Goal: Transaction & Acquisition: Download file/media

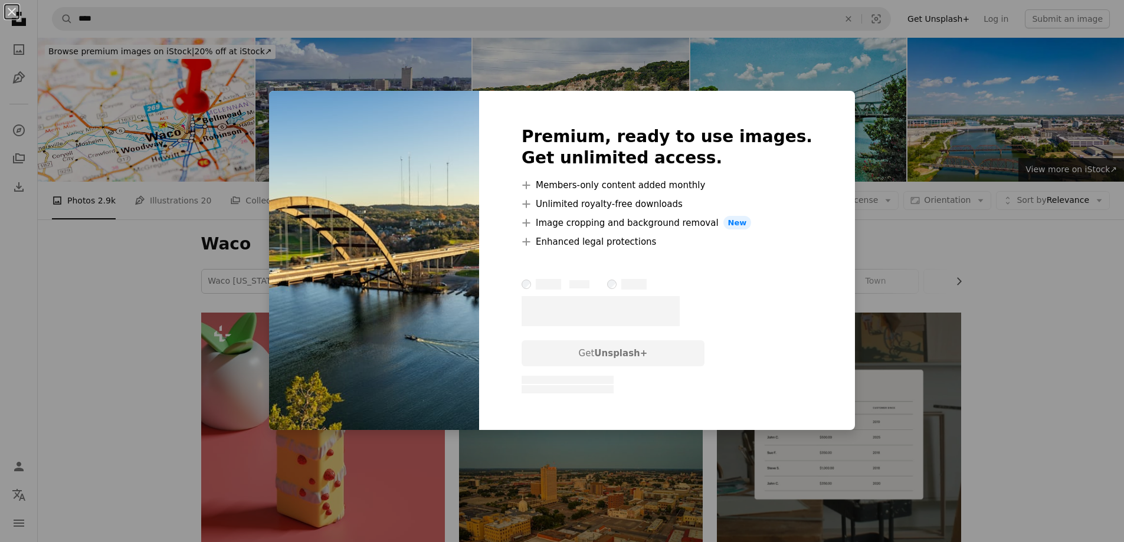
scroll to position [531, 0]
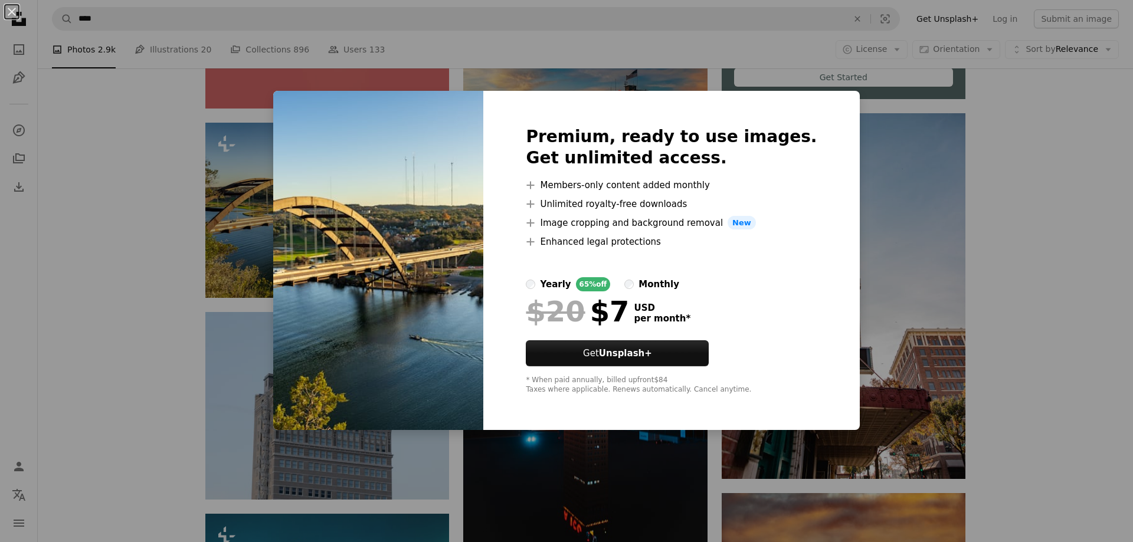
click at [1006, 176] on div "An X shape Premium, ready to use images. Get unlimited access. A plus sign Memb…" at bounding box center [566, 271] width 1133 height 542
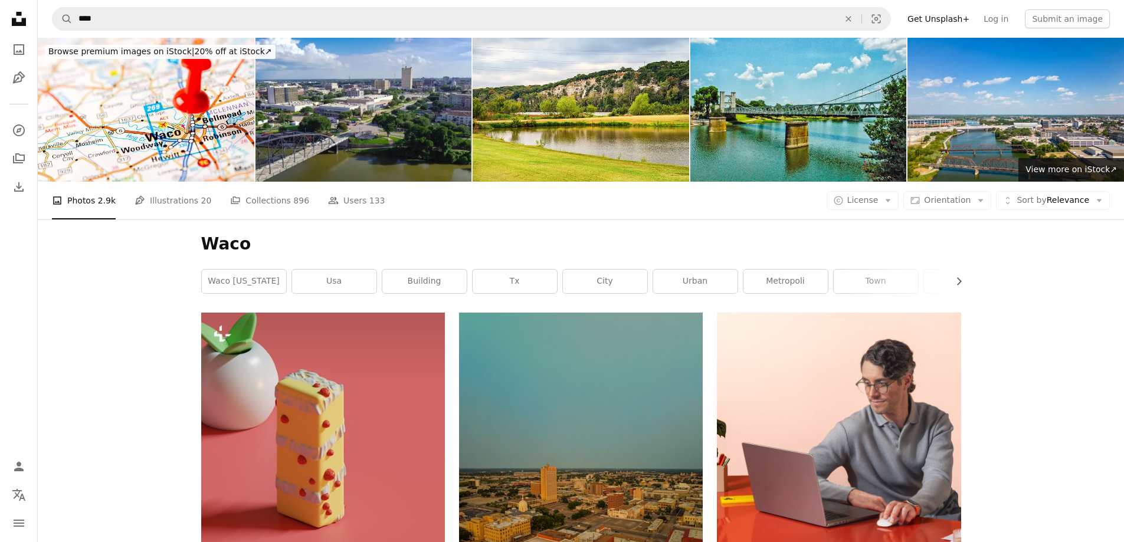
scroll to position [531, 0]
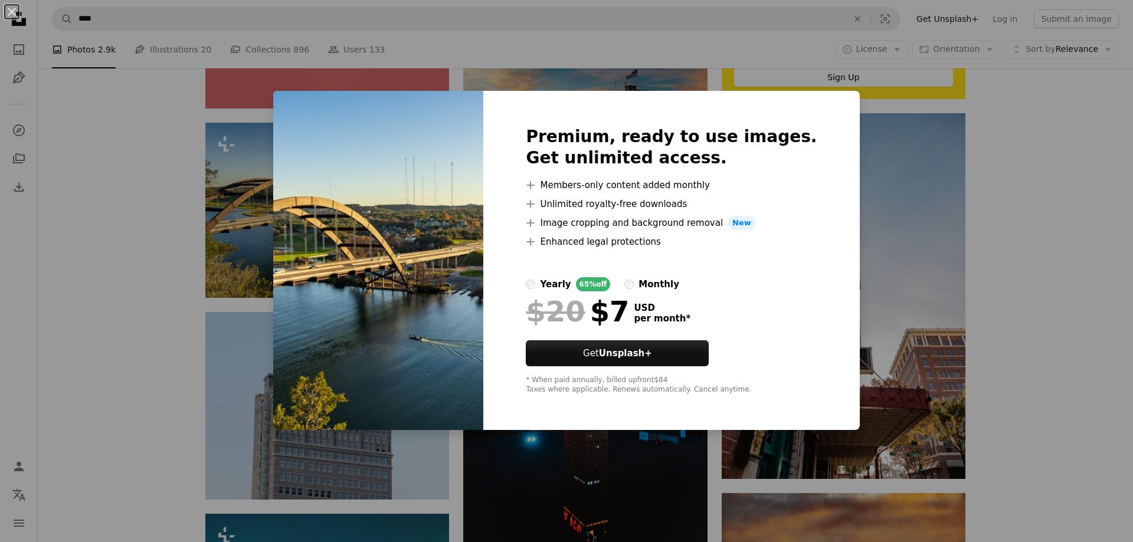
click at [1015, 230] on div "An X shape Premium, ready to use images. Get unlimited access. A plus sign Memb…" at bounding box center [566, 271] width 1133 height 542
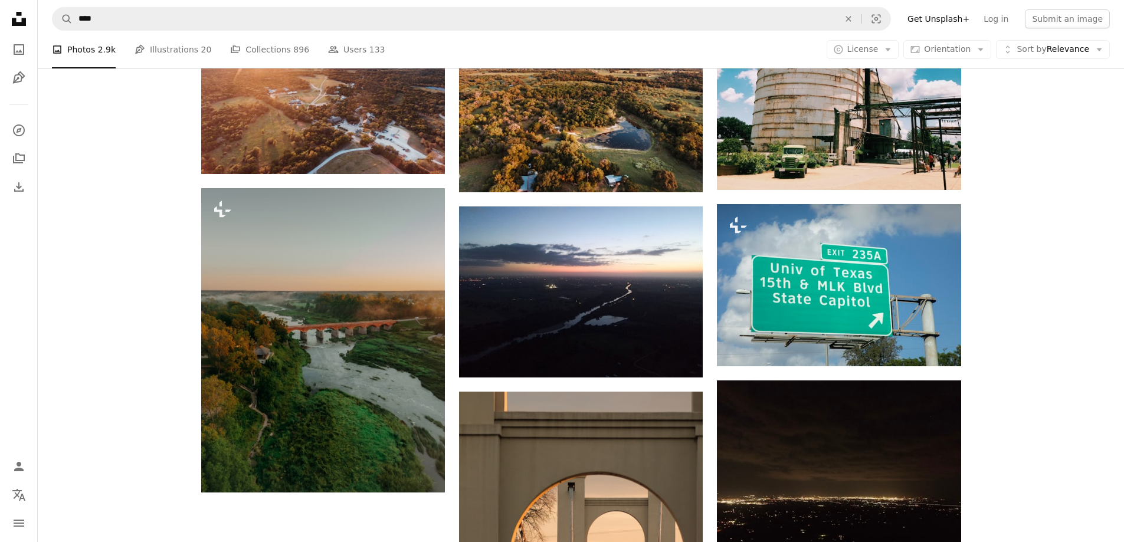
scroll to position [1416, 0]
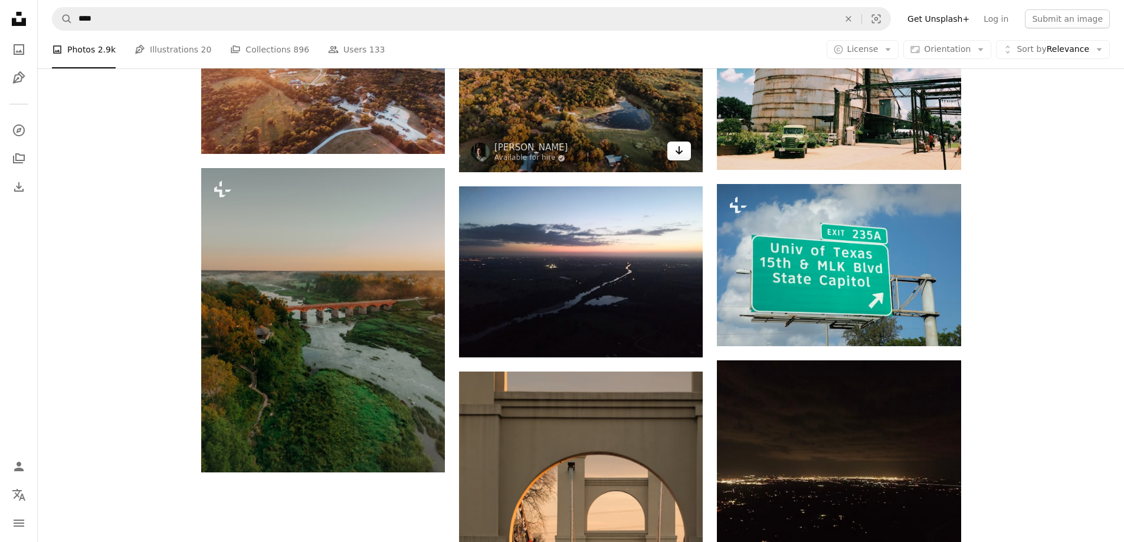
click at [674, 153] on link "Arrow pointing down" at bounding box center [679, 151] width 24 height 19
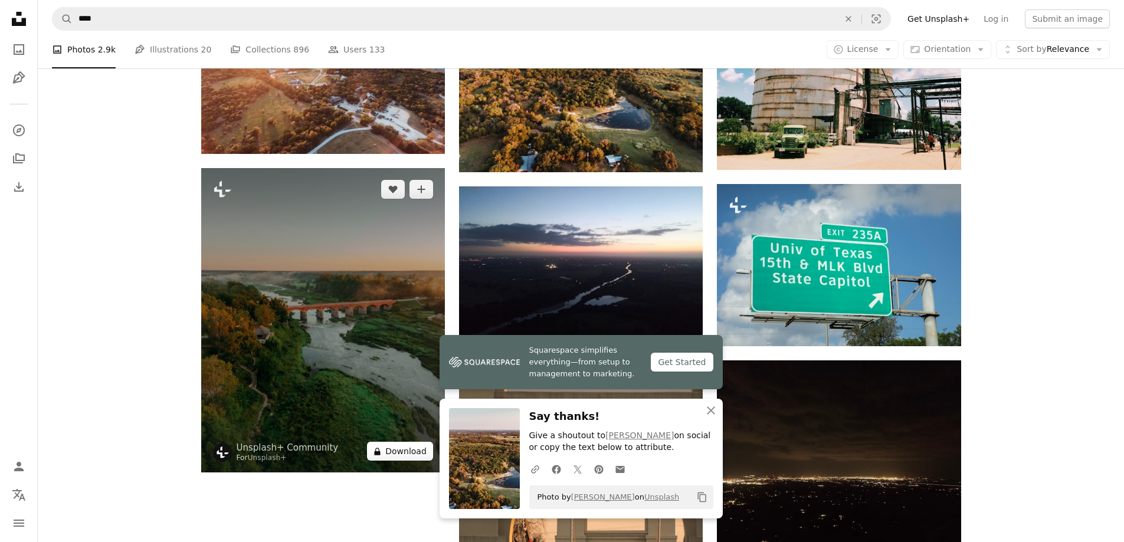
click at [380, 453] on icon at bounding box center [378, 452] width 6 height 8
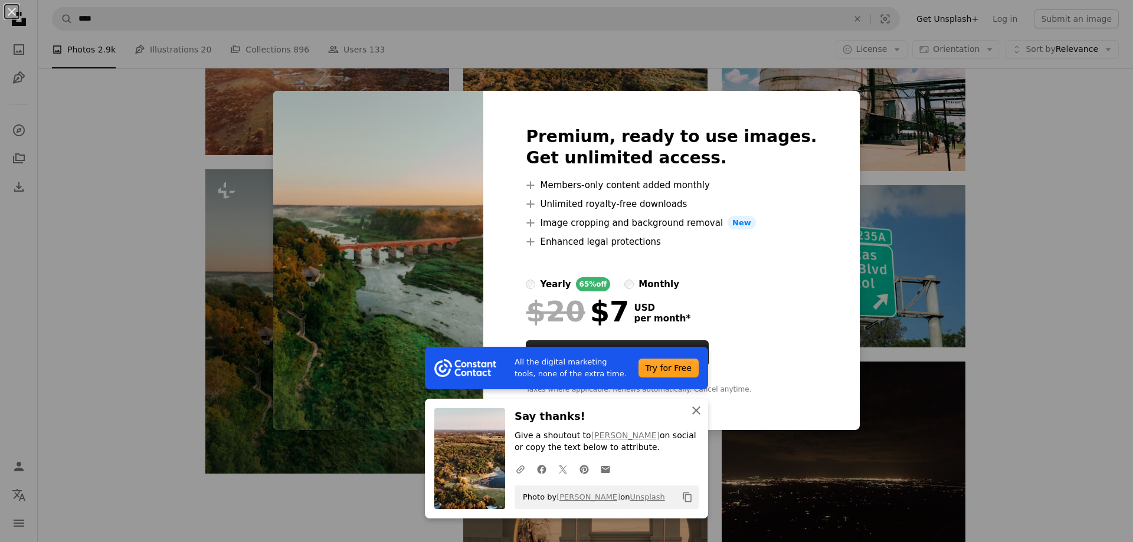
click at [693, 408] on icon "An X shape" at bounding box center [696, 410] width 14 height 14
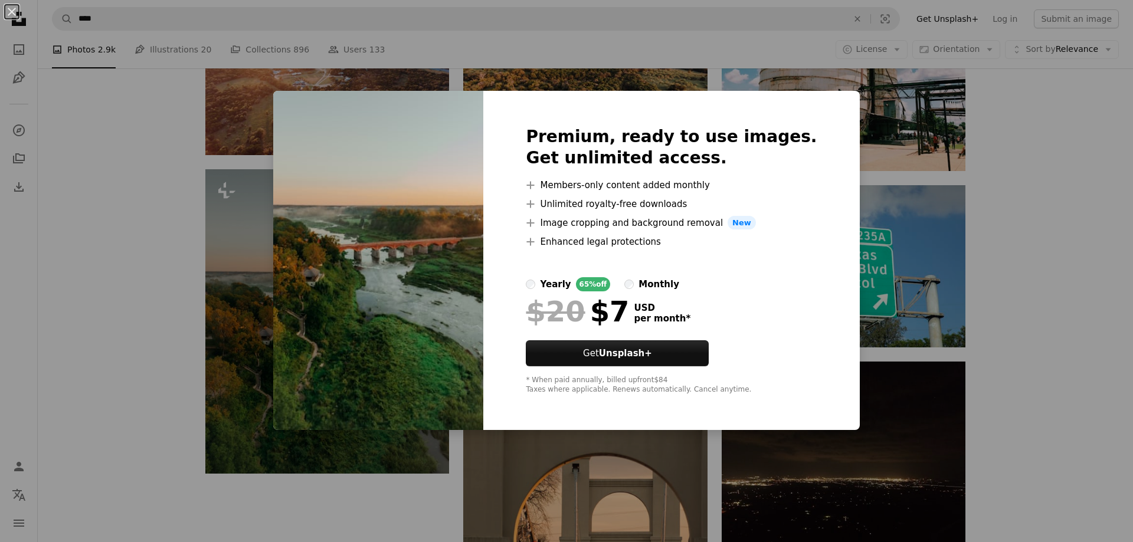
click at [1015, 314] on div "An X shape Premium, ready to use images. Get unlimited access. A plus sign Memb…" at bounding box center [566, 271] width 1133 height 542
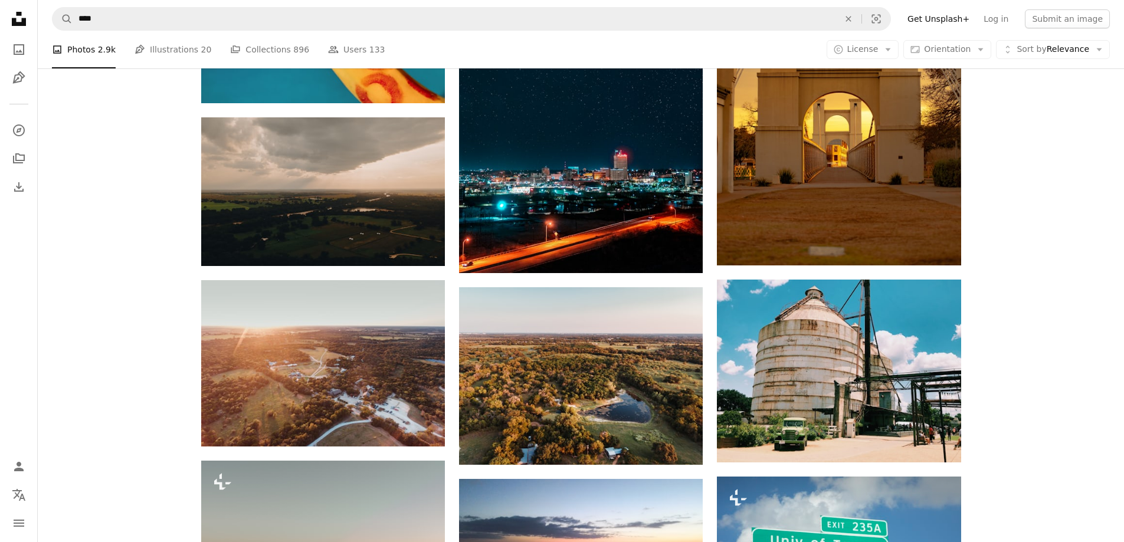
scroll to position [1121, 0]
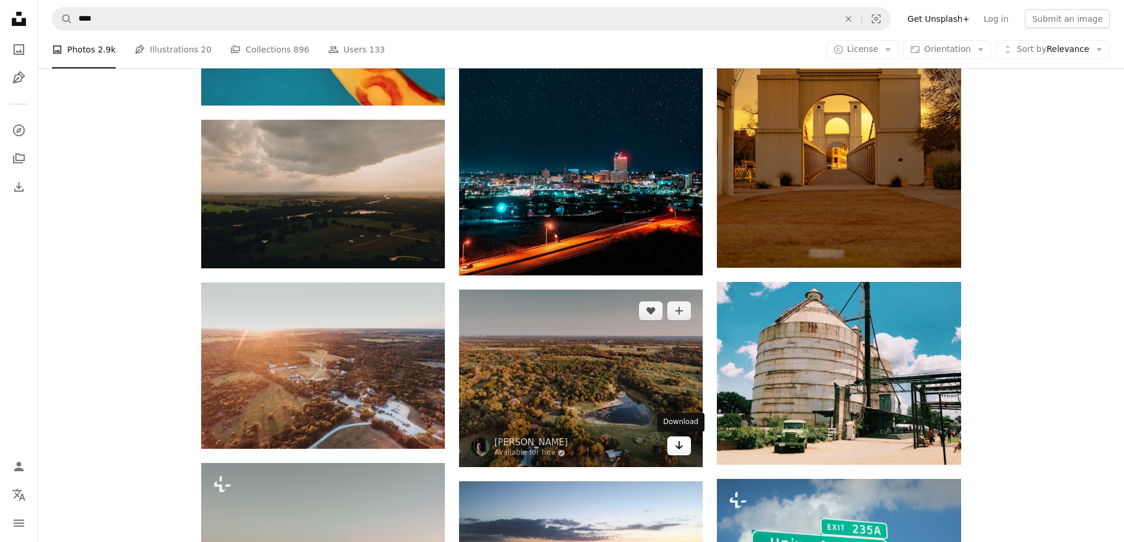
click at [678, 448] on icon "Download" at bounding box center [679, 445] width 8 height 8
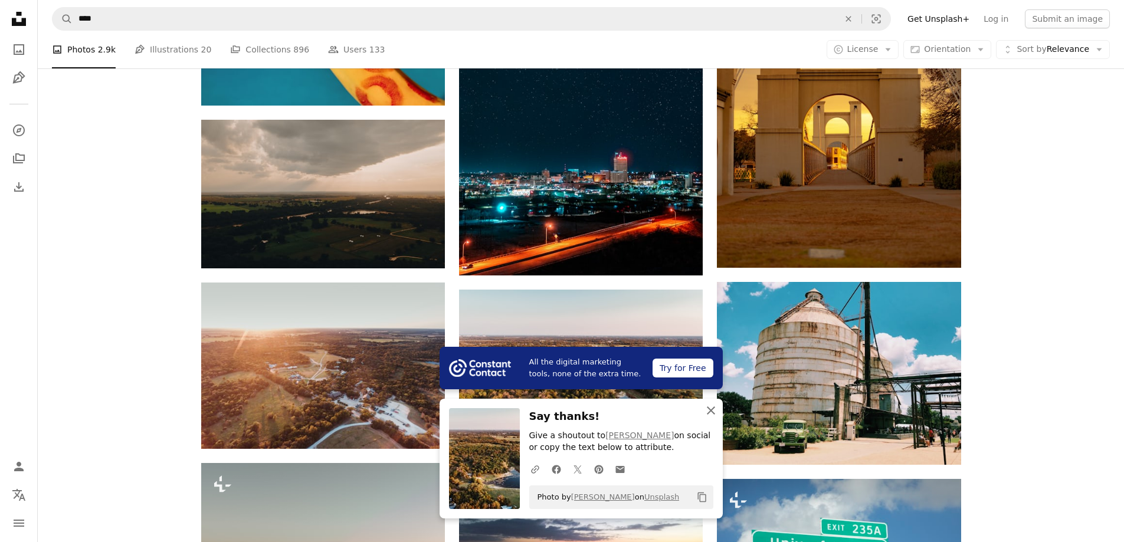
click at [710, 411] on icon "button" at bounding box center [711, 410] width 8 height 8
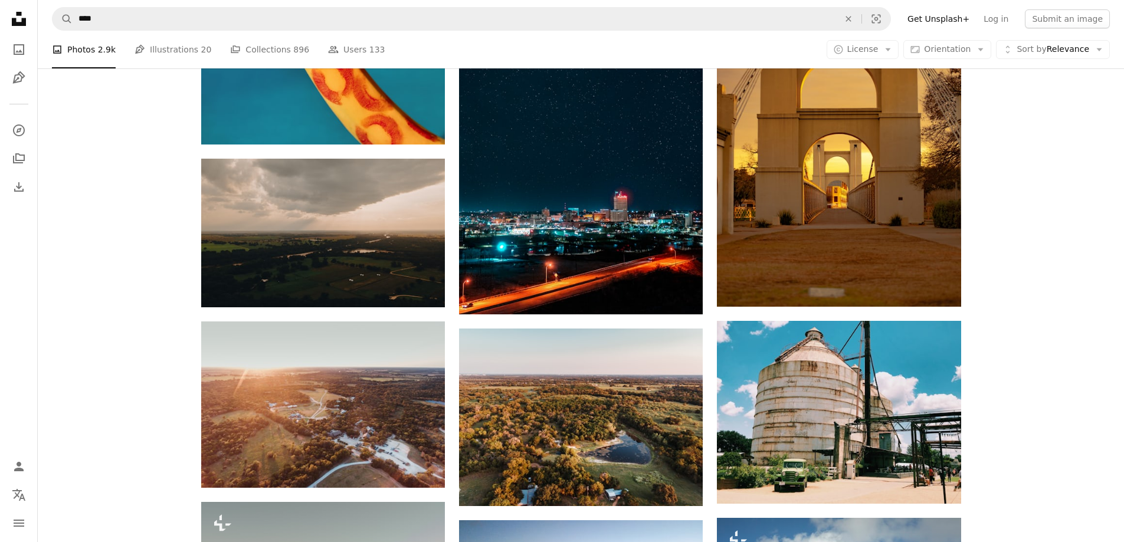
scroll to position [1062, 0]
